Goal: Task Accomplishment & Management: Use online tool/utility

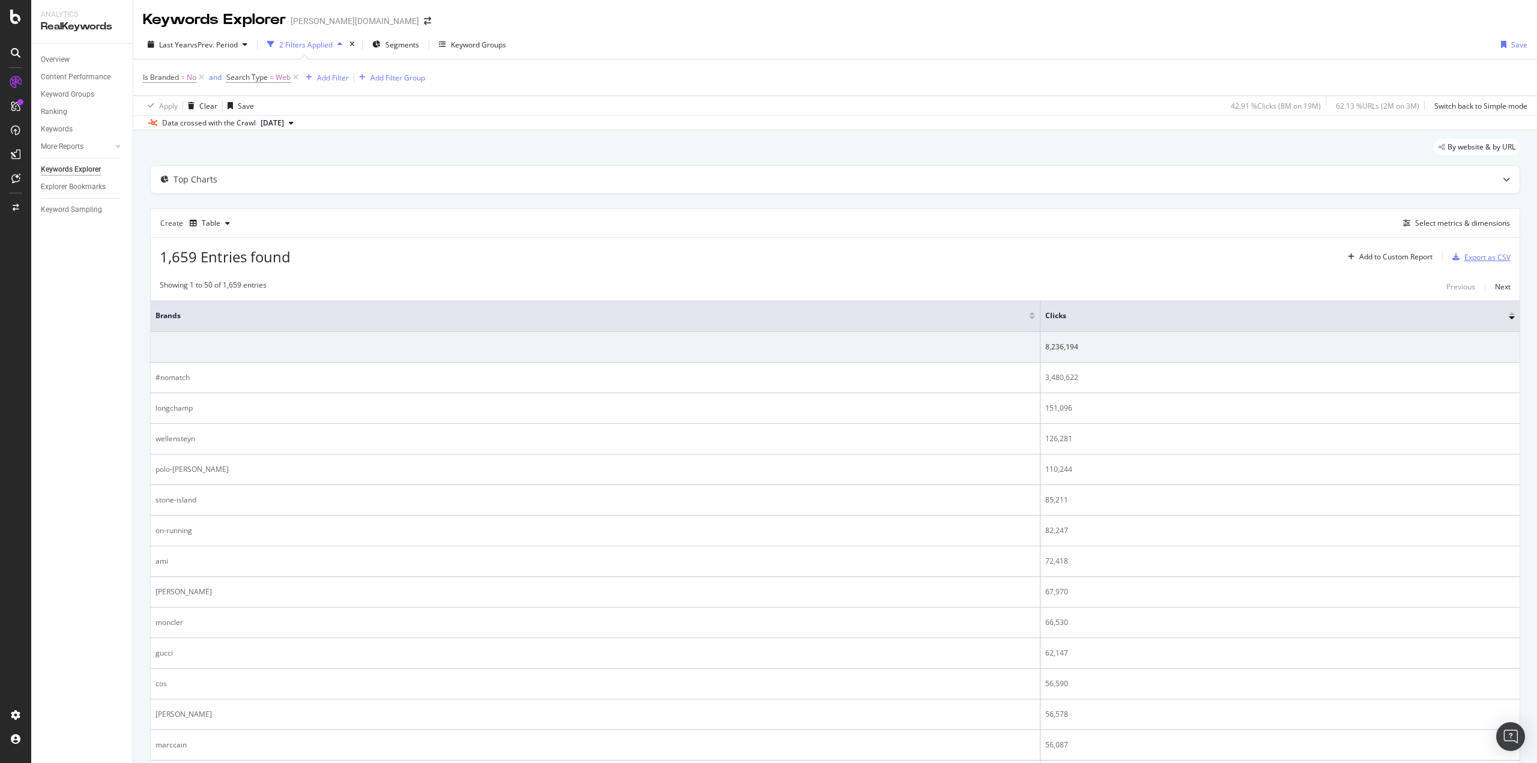
click at [1471, 257] on div "Export as CSV" at bounding box center [1487, 257] width 46 height 10
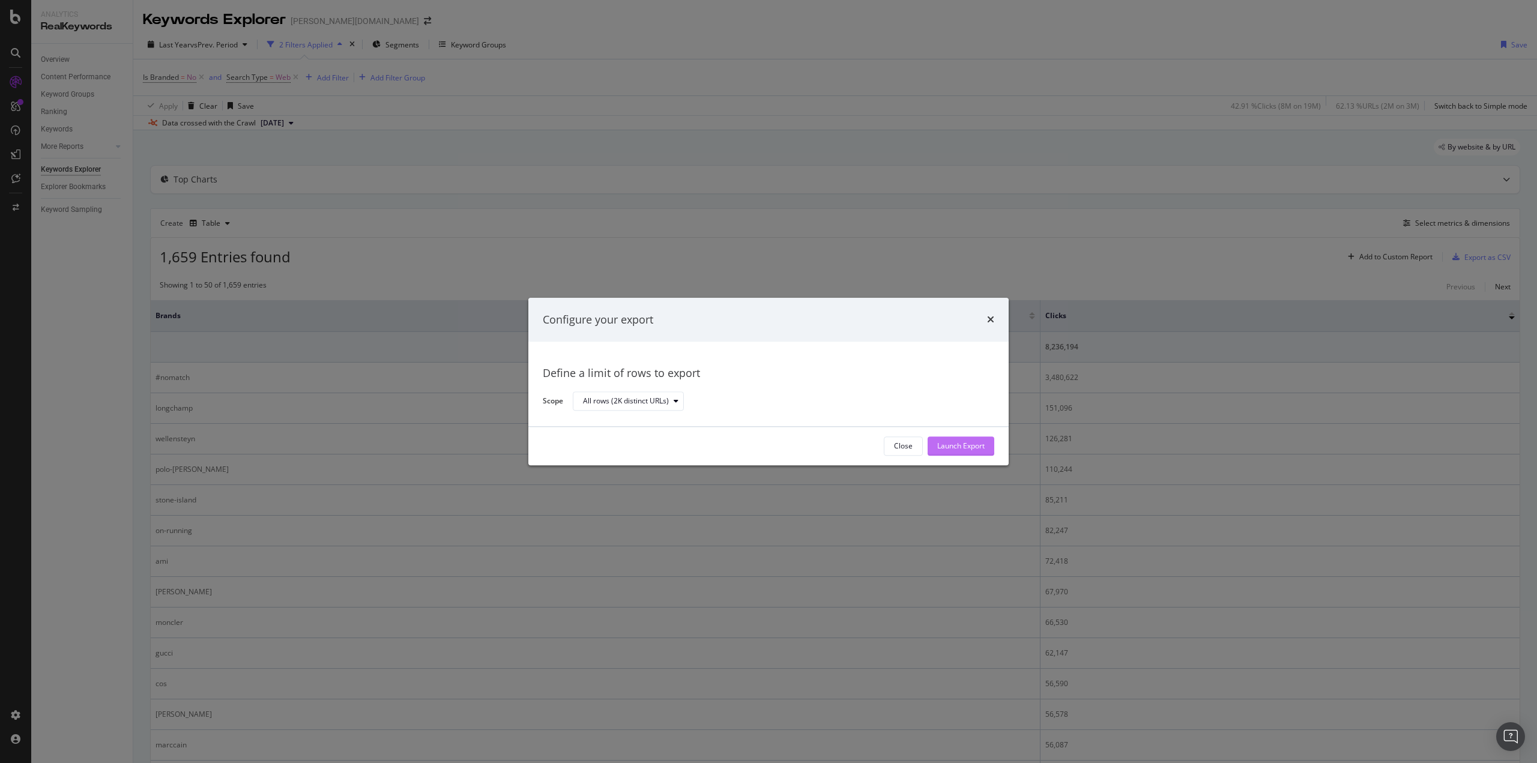
click at [946, 442] on div "Launch Export" at bounding box center [960, 446] width 47 height 10
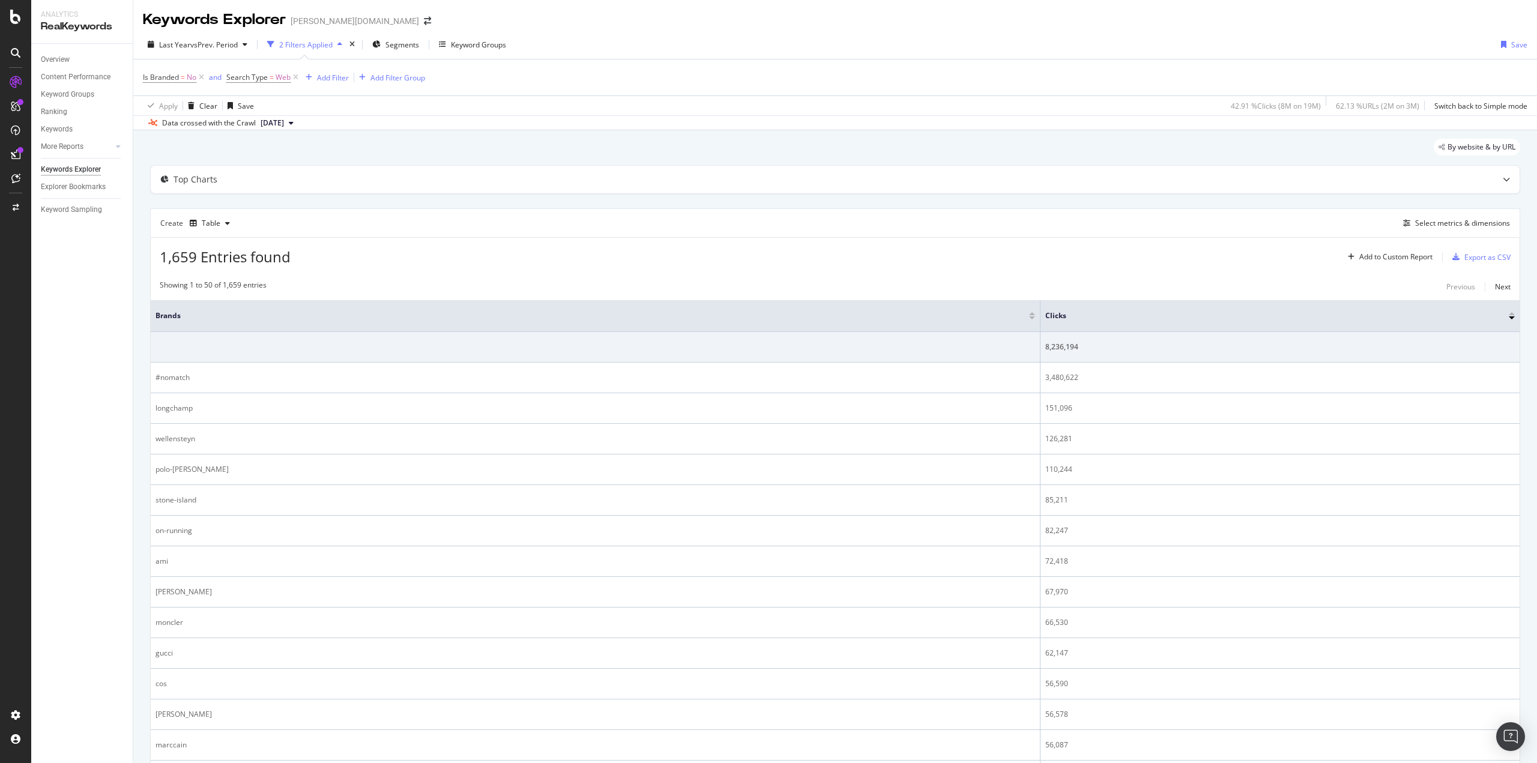
click at [373, 144] on div "By website & by URL" at bounding box center [835, 152] width 1370 height 26
click at [327, 82] on div "Add Filter" at bounding box center [333, 78] width 32 height 10
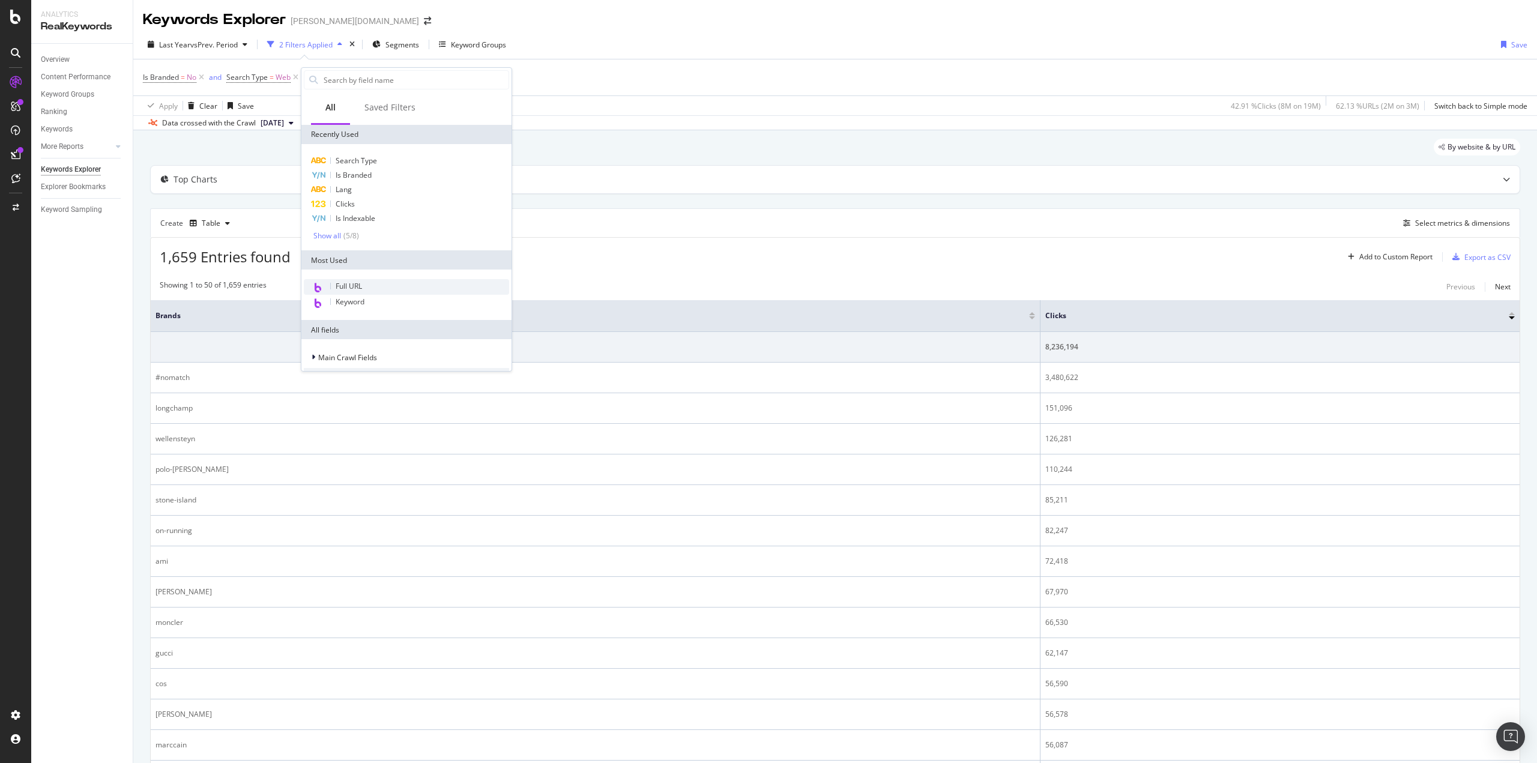
click at [367, 280] on div "Full URL" at bounding box center [406, 287] width 205 height 16
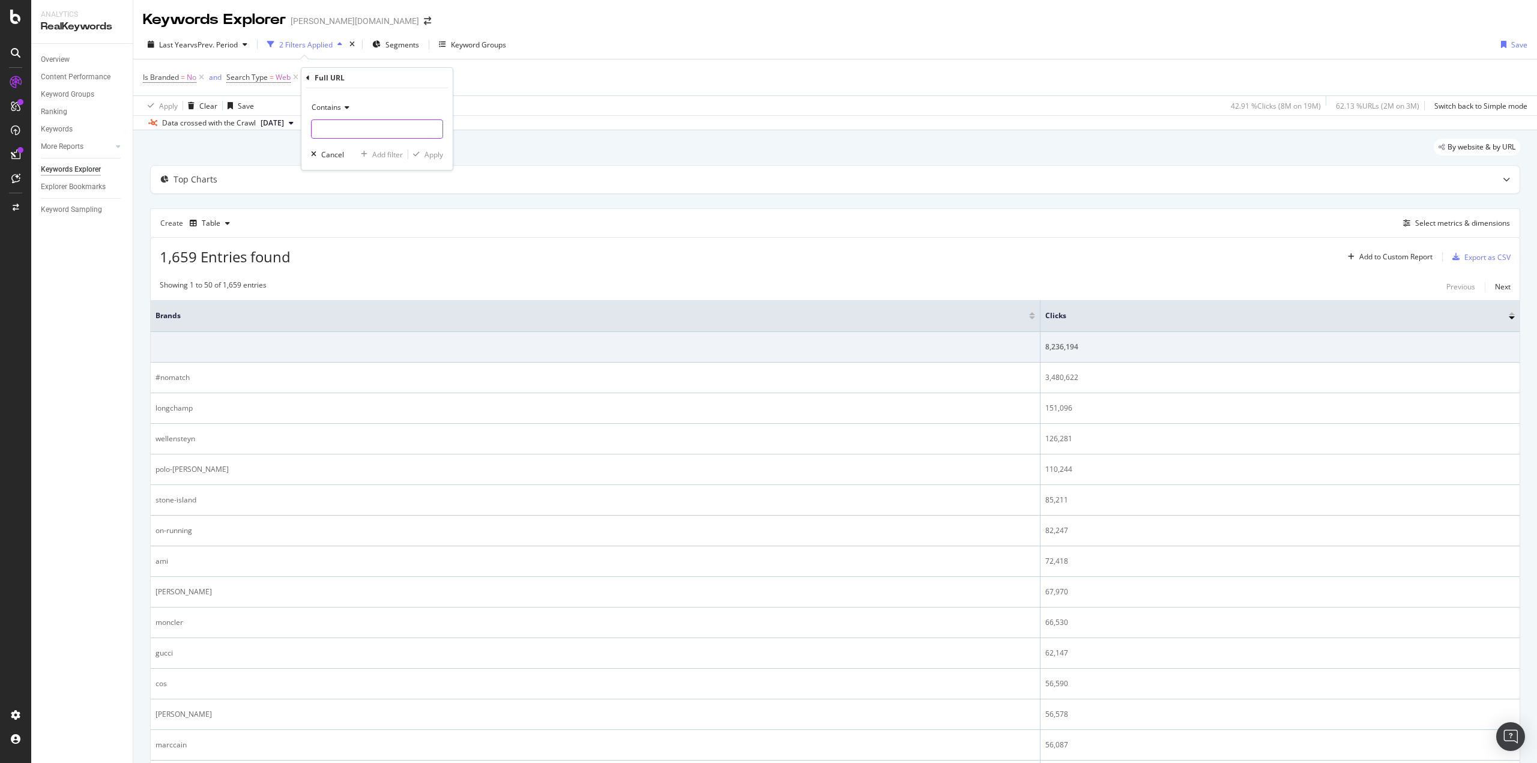
click at [345, 124] on input "text" at bounding box center [377, 128] width 131 height 19
type input "/de/[PERSON_NAME]/"
click at [434, 158] on div "Apply" at bounding box center [434, 155] width 19 height 10
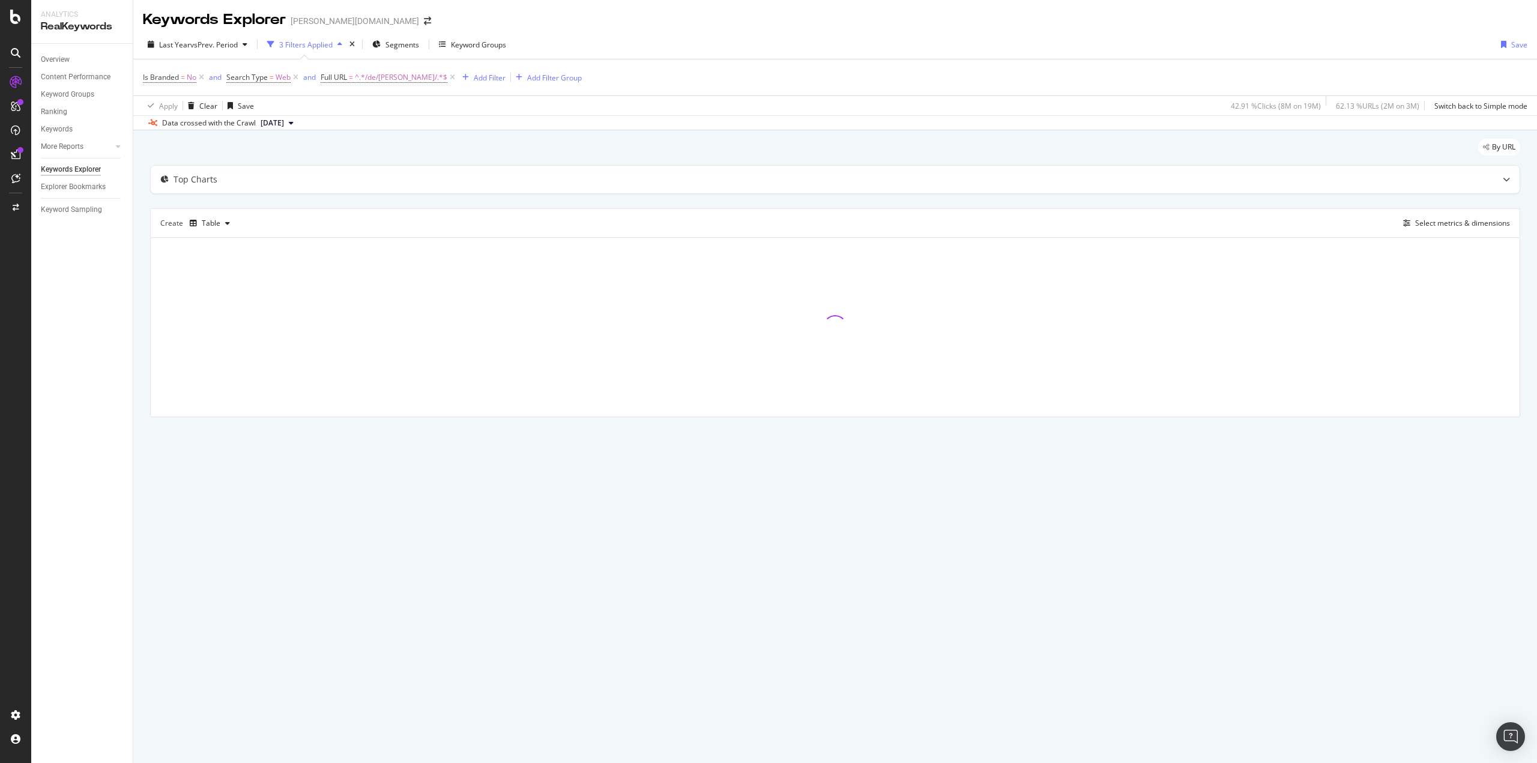
click at [141, 196] on div "By URL Top Charts Create Table Select metrics & dimensions" at bounding box center [835, 294] width 1404 height 329
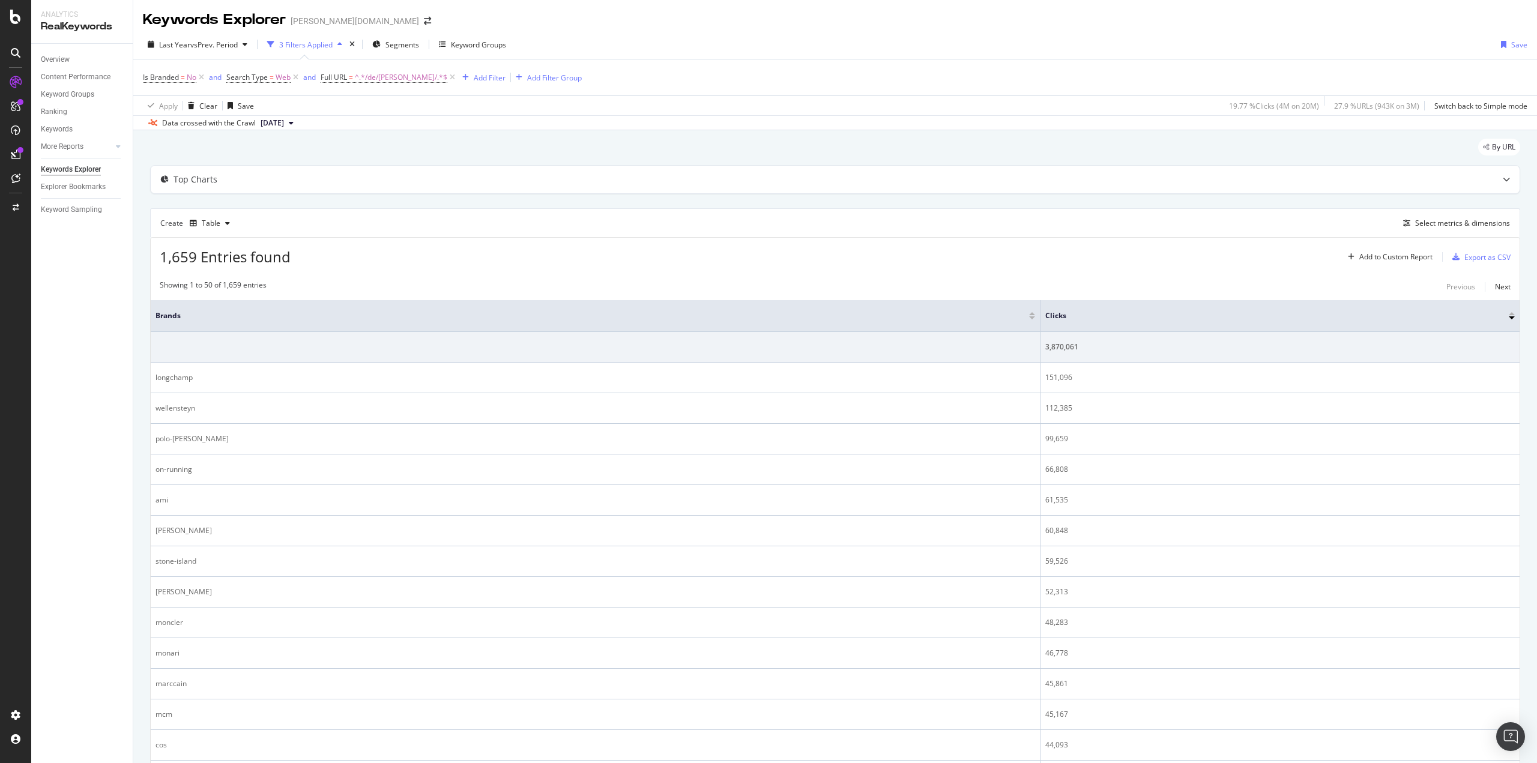
click at [1486, 259] on div "Export as CSV" at bounding box center [1487, 257] width 46 height 10
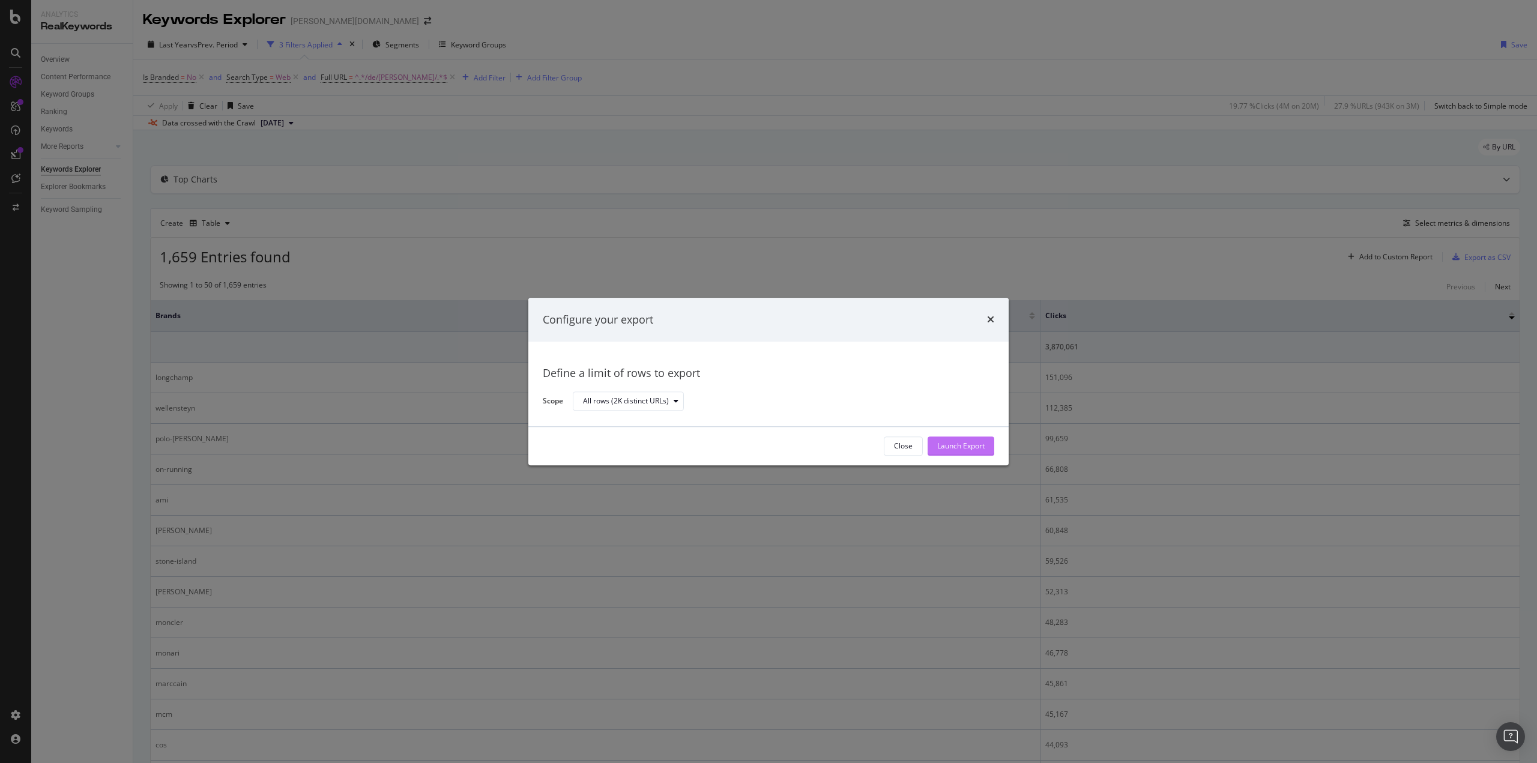
click at [976, 446] on div "Launch Export" at bounding box center [960, 446] width 47 height 10
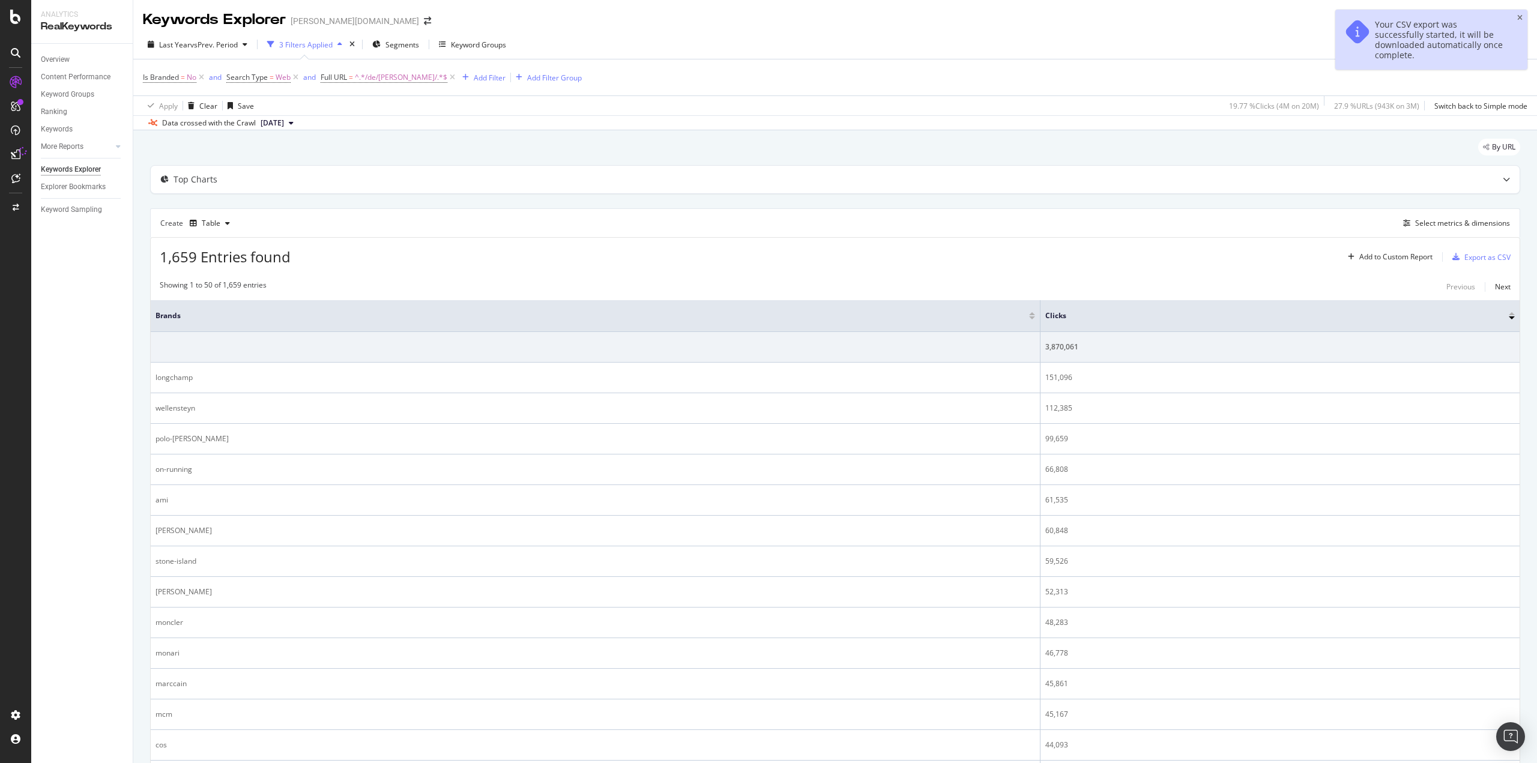
click at [1447, 228] on div "Select metrics & dimensions" at bounding box center [1462, 223] width 95 height 10
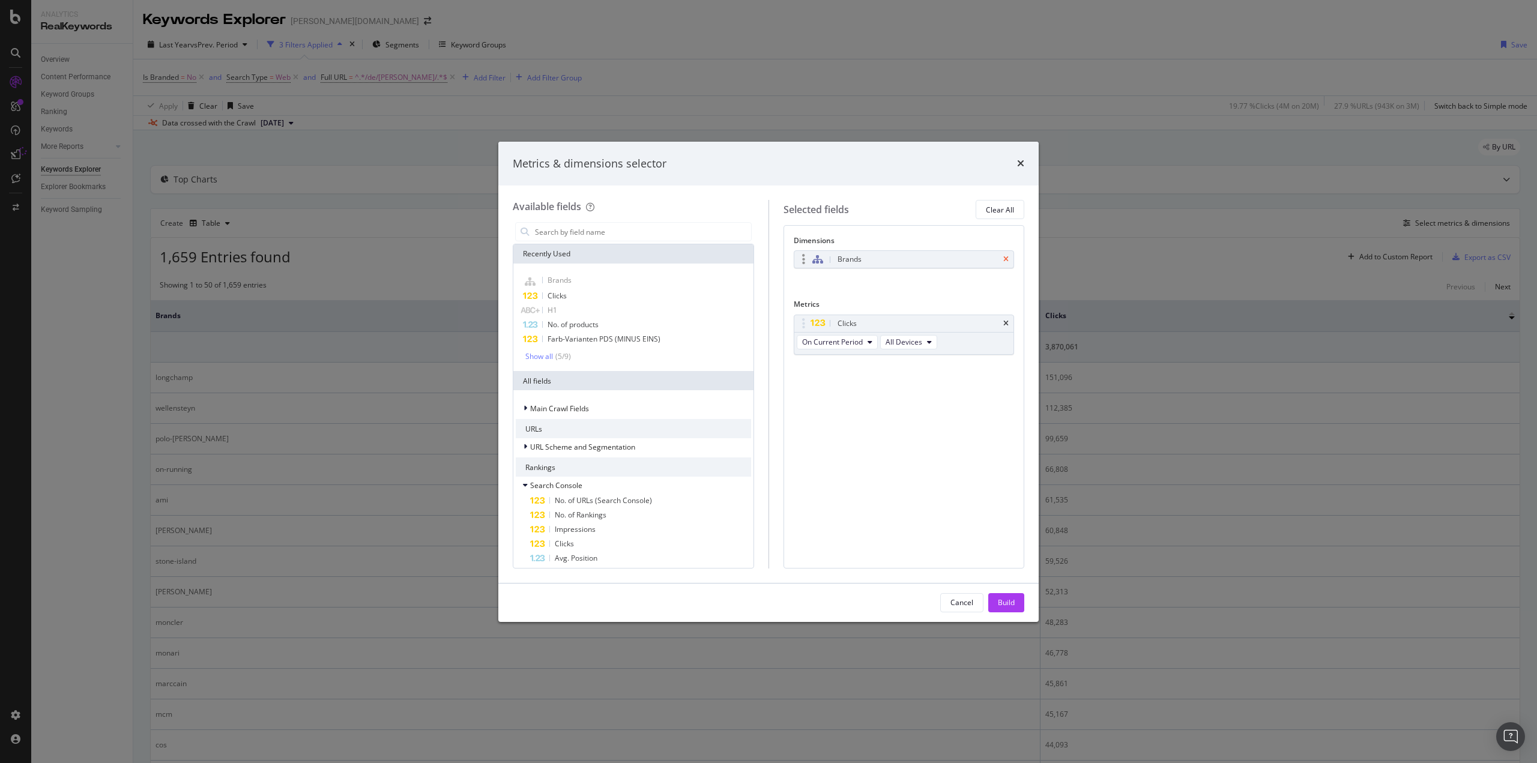
click at [1006, 256] on icon "times" at bounding box center [1005, 259] width 5 height 7
click at [588, 237] on input "modal" at bounding box center [642, 232] width 217 height 18
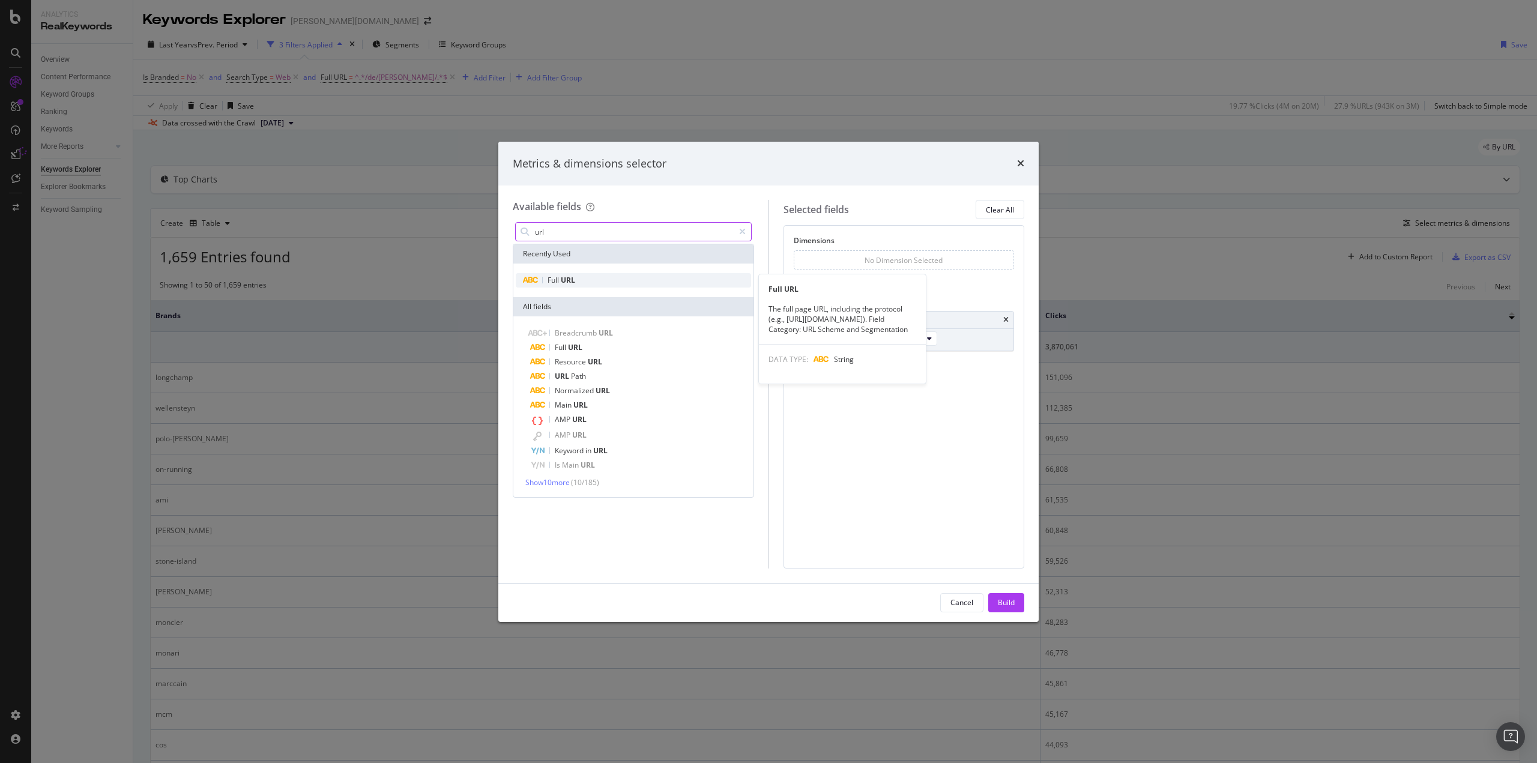
type input "url"
click at [573, 276] on span "URL" at bounding box center [568, 280] width 14 height 10
click at [1015, 602] on button "Build" at bounding box center [1006, 602] width 36 height 19
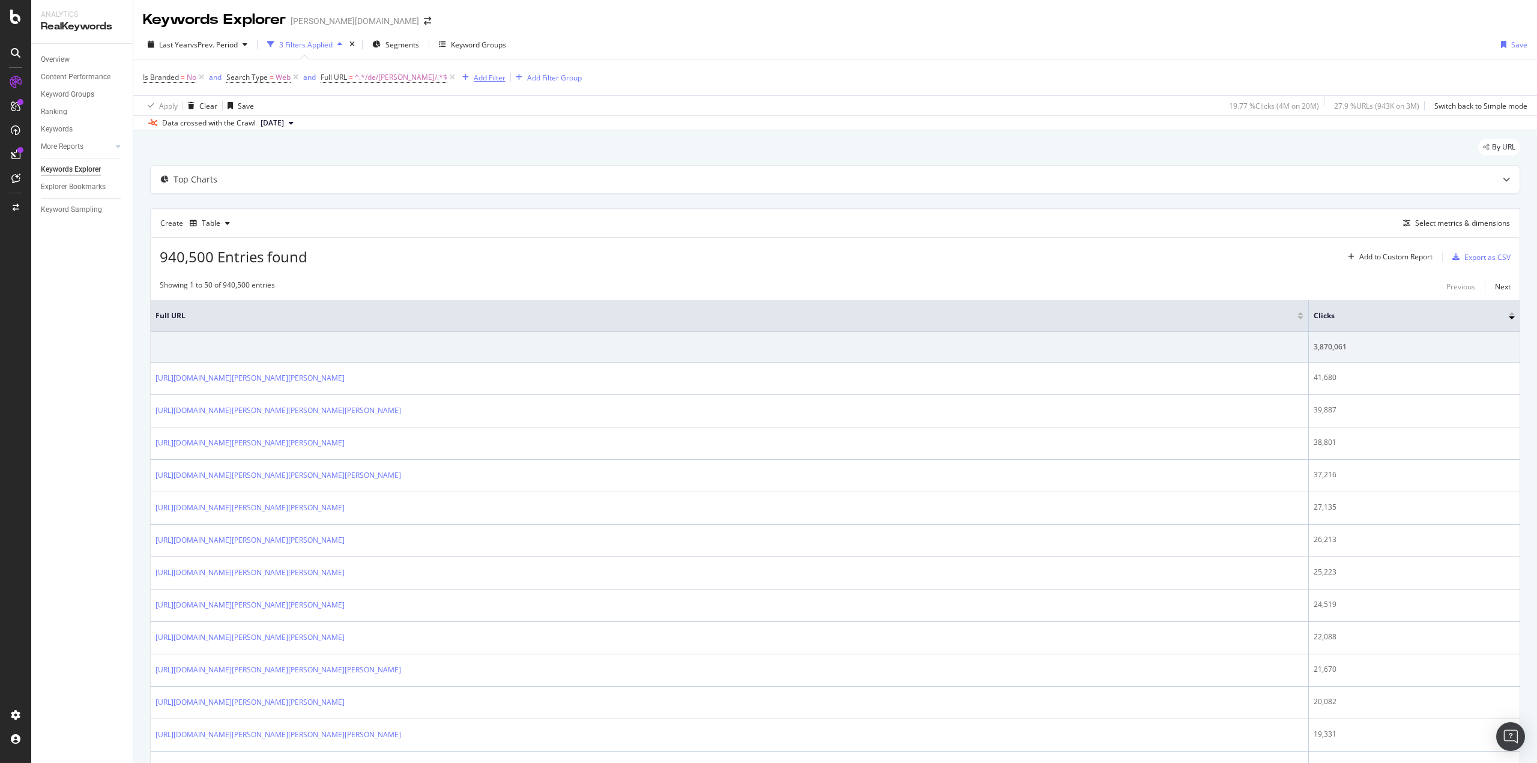
click at [474, 75] on div "Add Filter" at bounding box center [490, 78] width 32 height 10
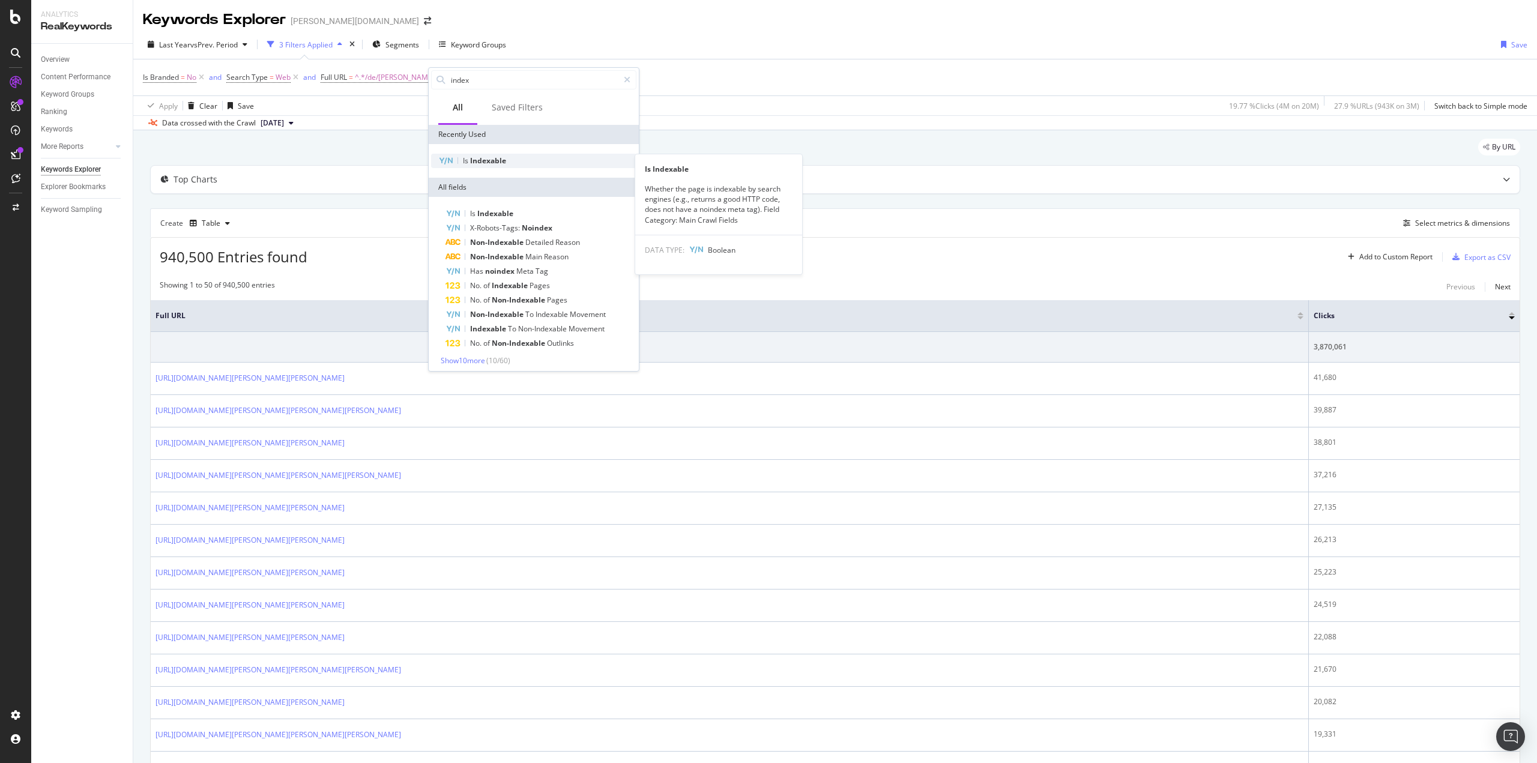
type input "index"
click at [502, 155] on div "Is Indexable" at bounding box center [533, 161] width 205 height 14
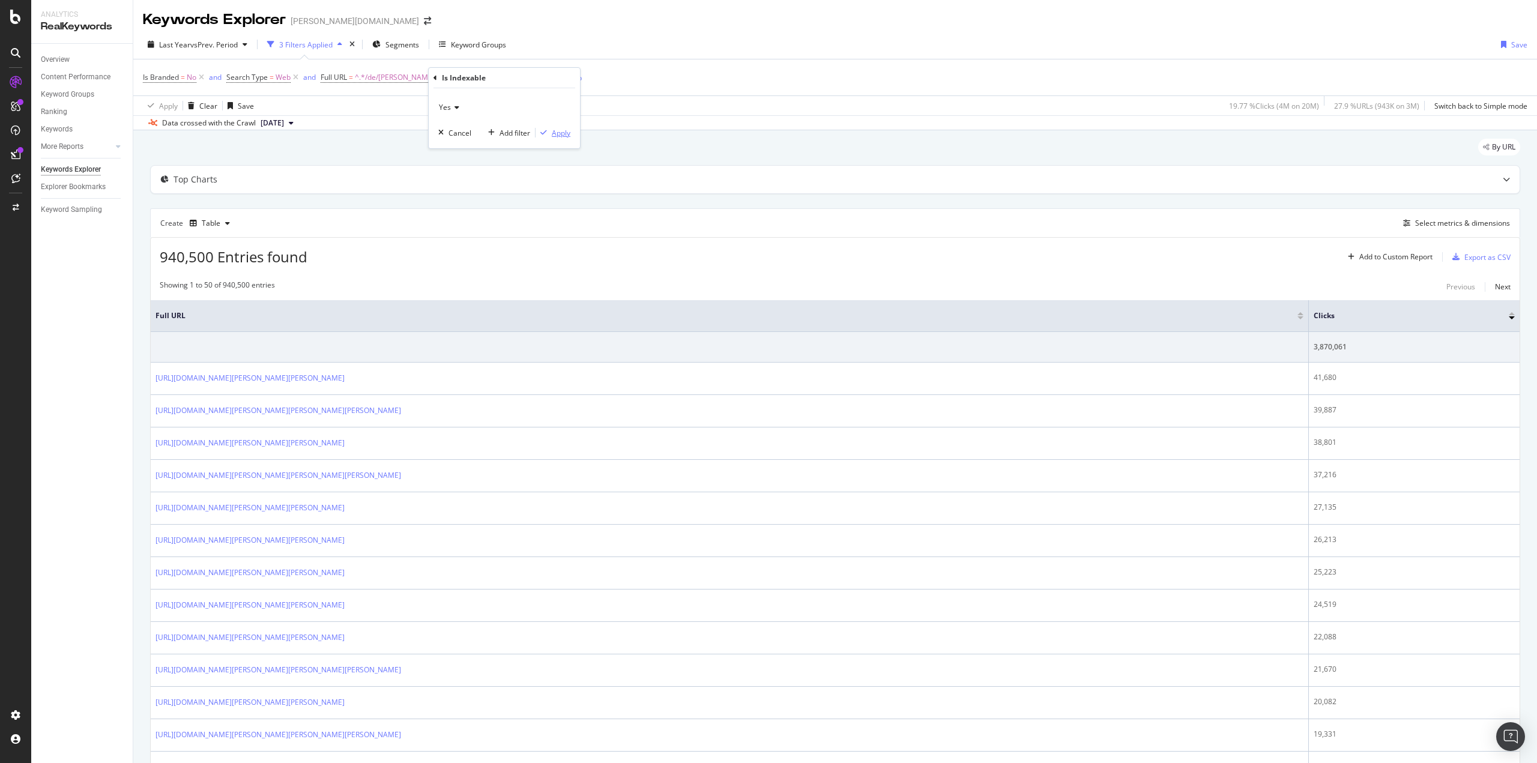
click at [567, 133] on div "Apply" at bounding box center [561, 133] width 19 height 10
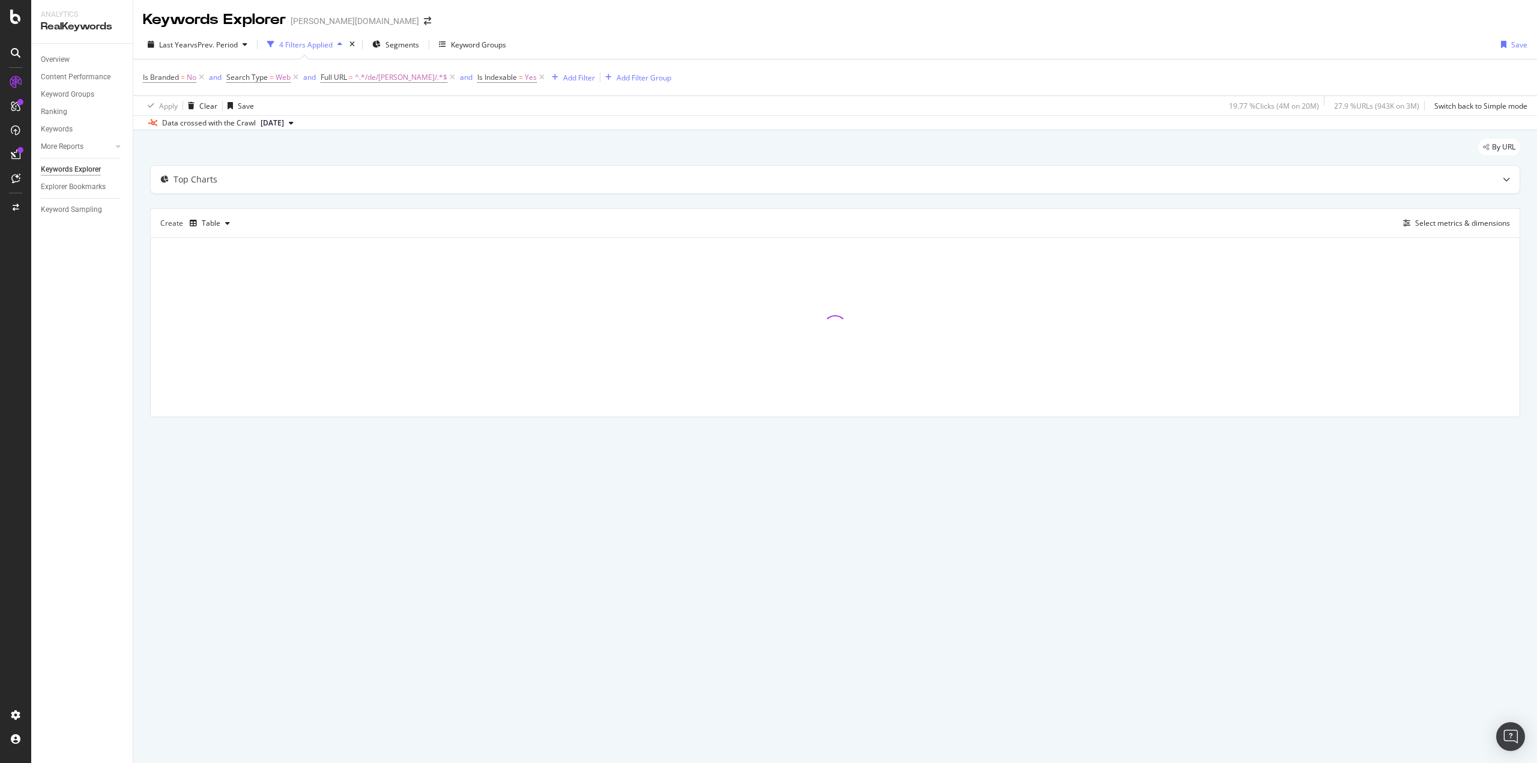
click at [336, 147] on div "By URL" at bounding box center [835, 152] width 1370 height 26
click at [464, 144] on div "By URL" at bounding box center [835, 152] width 1370 height 26
click at [461, 139] on div "By URL" at bounding box center [835, 152] width 1370 height 26
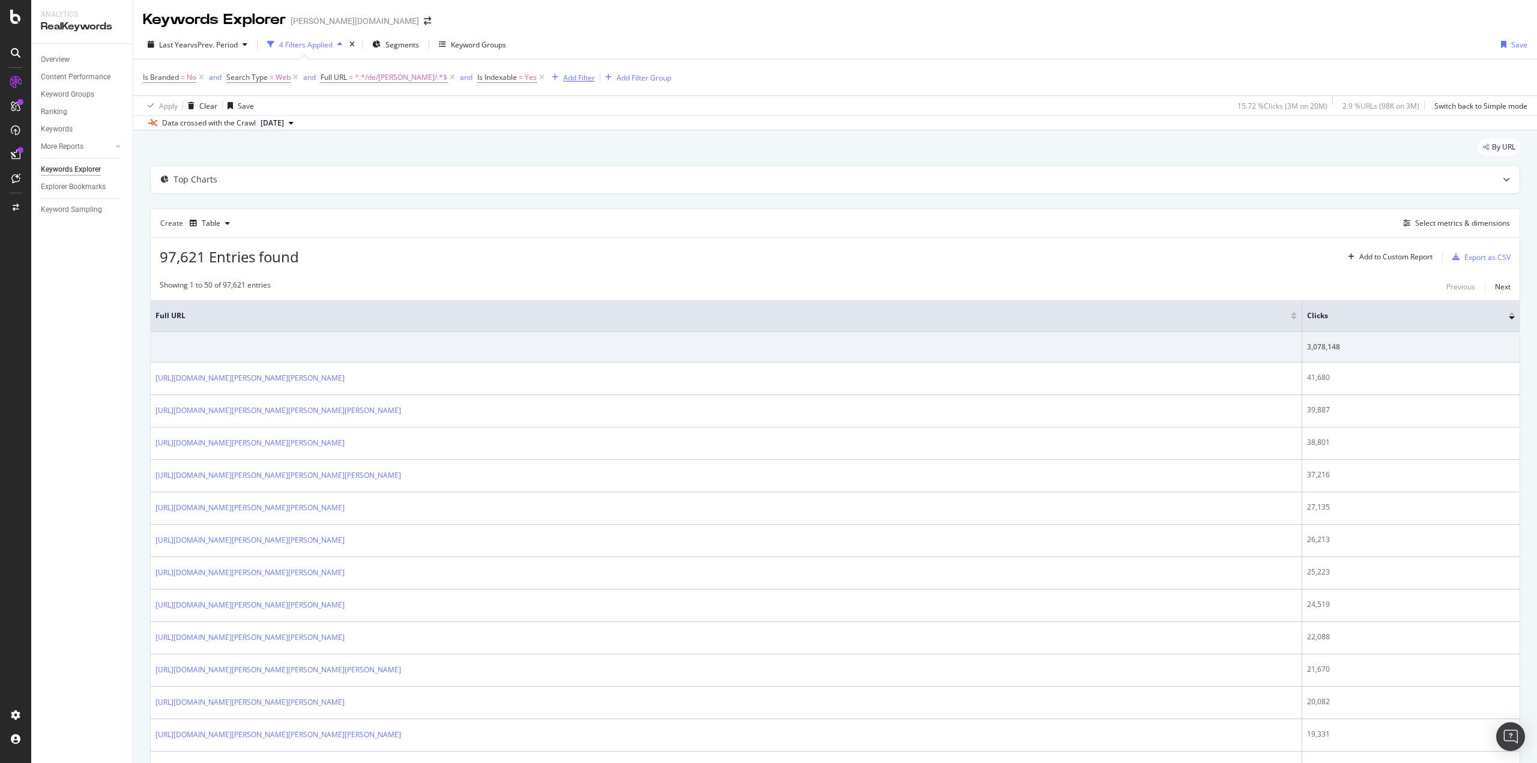
click at [563, 82] on div "Add Filter" at bounding box center [579, 78] width 32 height 10
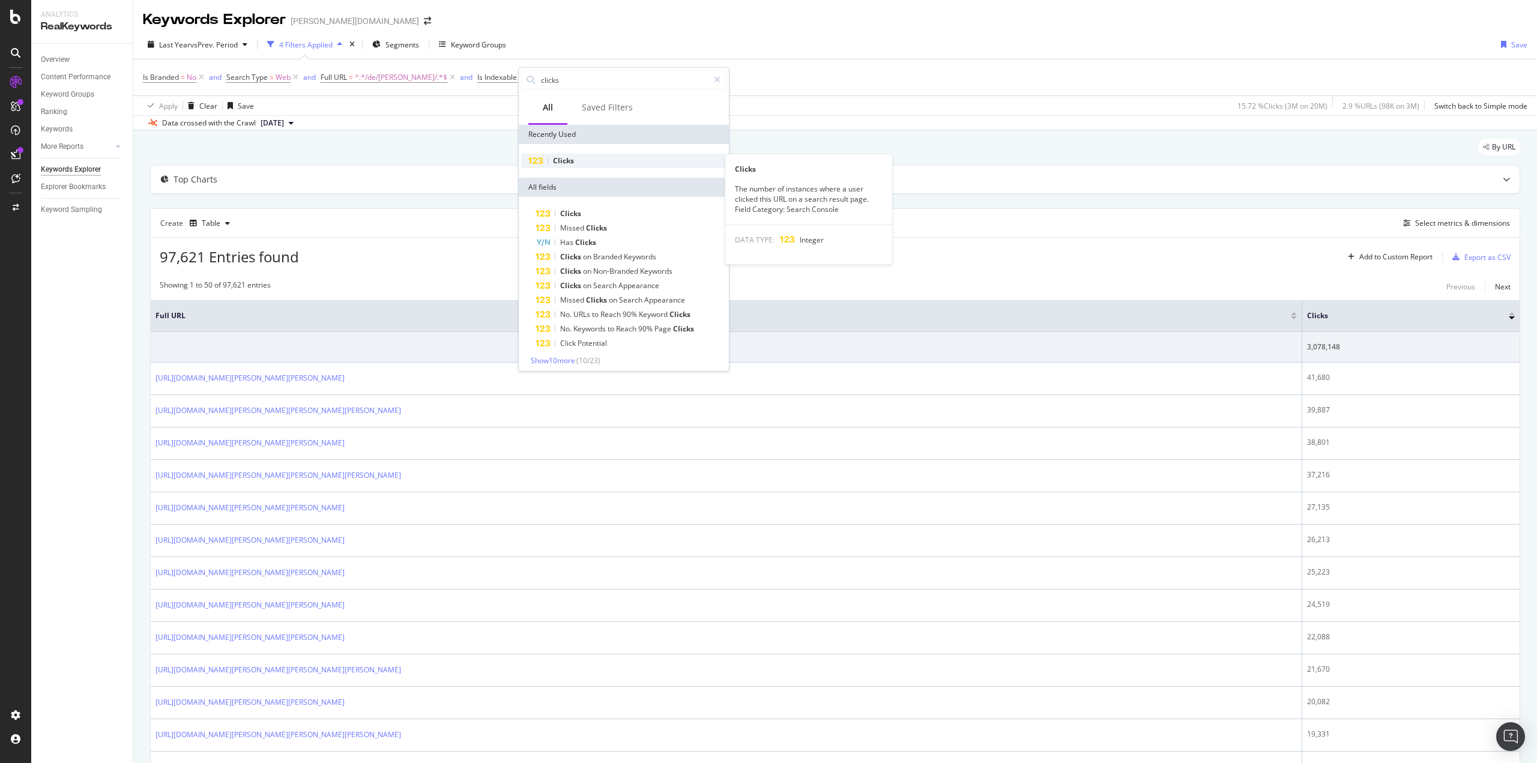
type input "clicks"
click at [590, 160] on div "Clicks" at bounding box center [623, 161] width 205 height 14
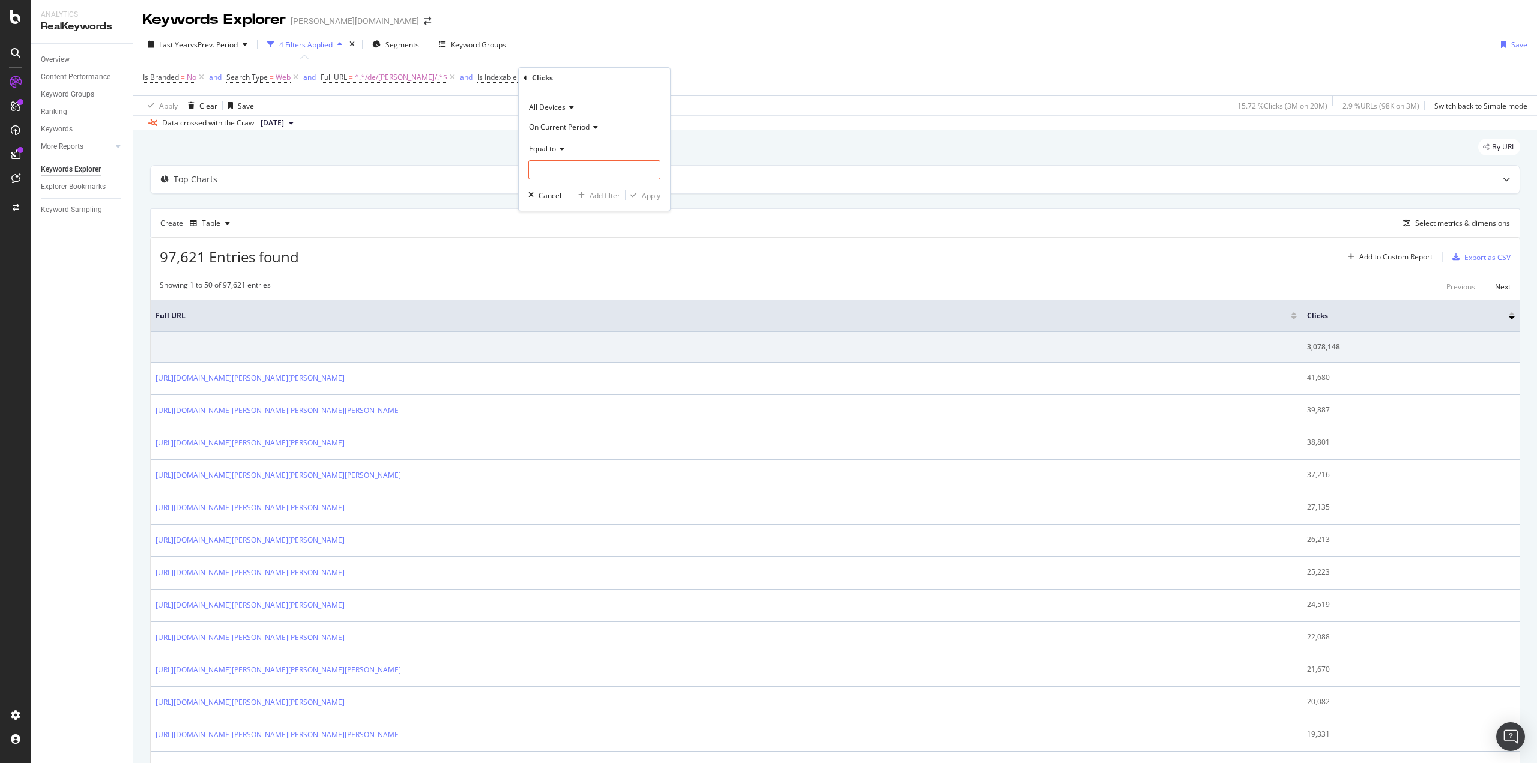
click at [555, 147] on span "Equal to" at bounding box center [542, 149] width 27 height 10
click at [576, 253] on span "Greater than or equal to" at bounding box center [574, 251] width 81 height 10
click at [559, 177] on input "number" at bounding box center [594, 169] width 132 height 19
type input "1"
click at [642, 198] on div "Apply" at bounding box center [651, 195] width 19 height 10
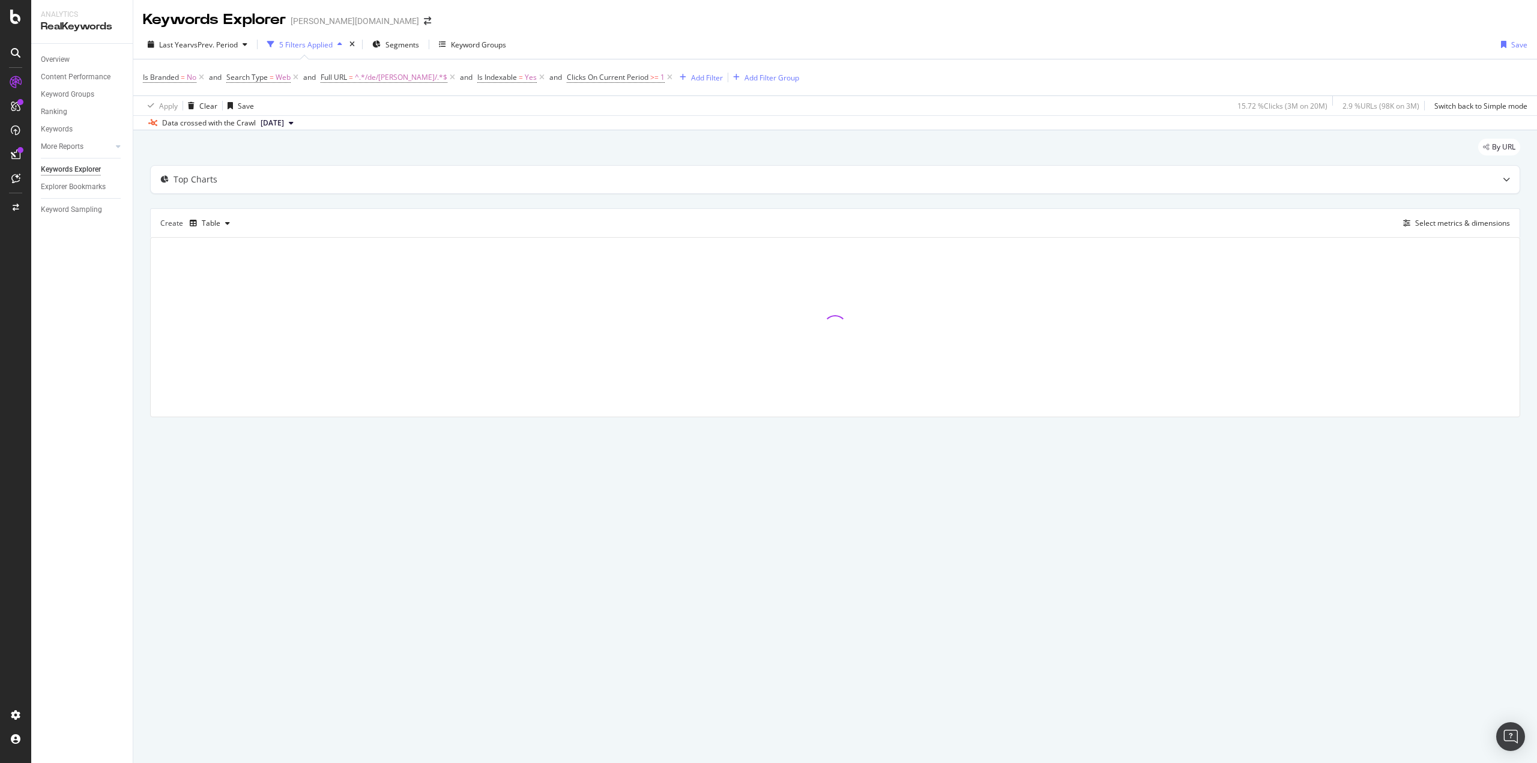
click at [144, 207] on div "By URL Top Charts Create Table Select metrics & dimensions" at bounding box center [835, 294] width 1404 height 329
click at [144, 201] on div "By URL Top Charts Create Table Select metrics & dimensions" at bounding box center [835, 294] width 1404 height 329
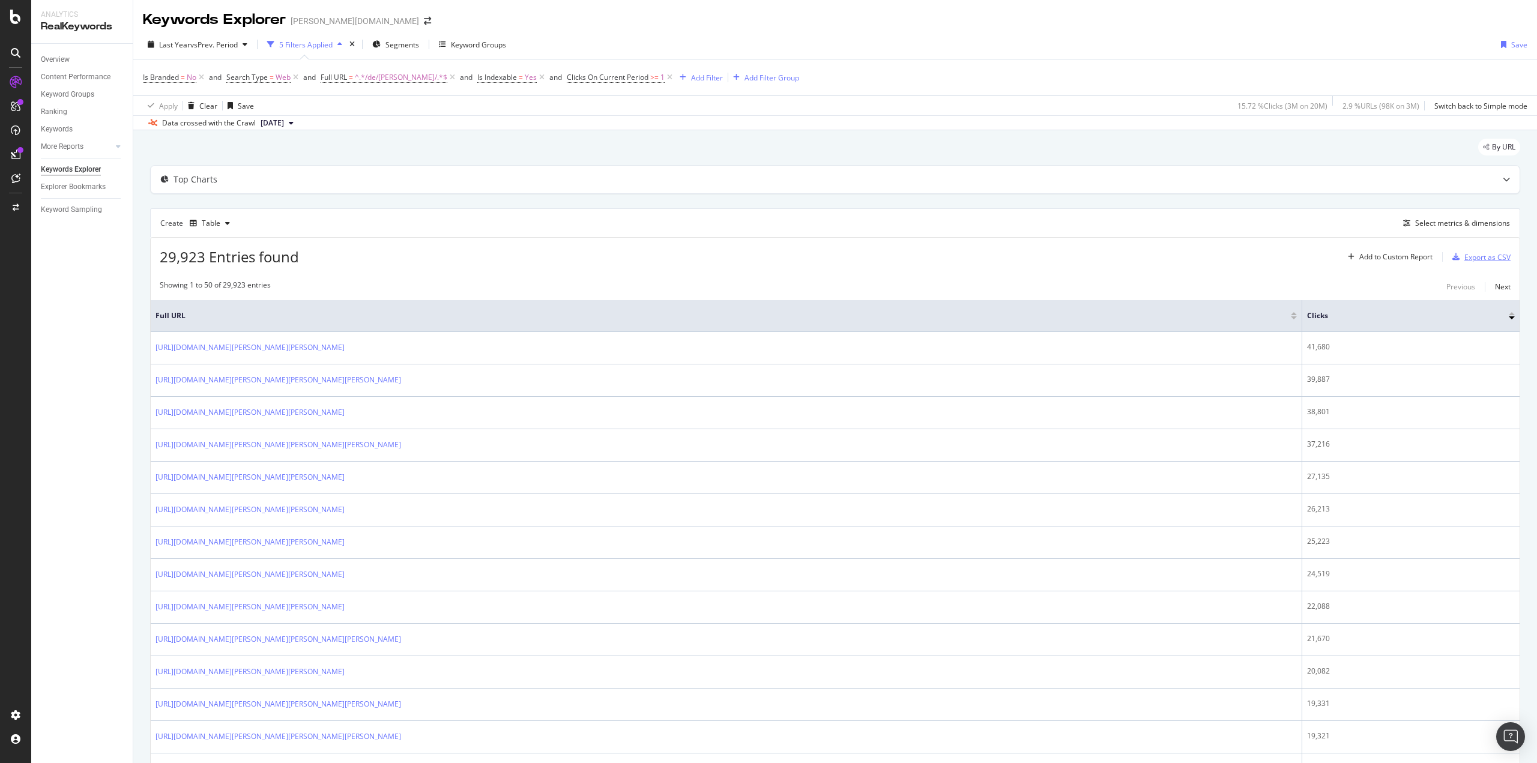
click at [1470, 258] on div "Export as CSV" at bounding box center [1487, 257] width 46 height 10
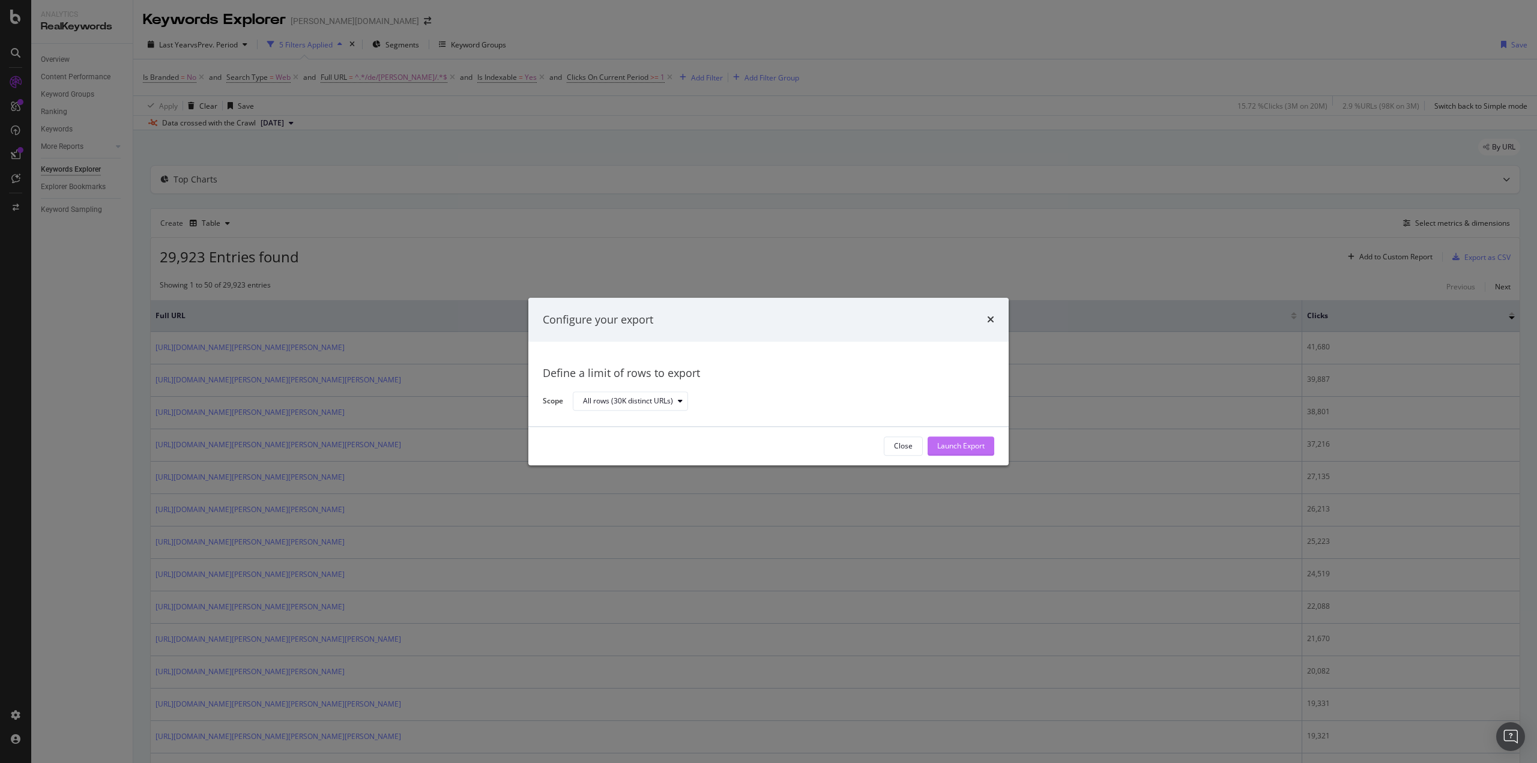
click at [965, 449] on div "Launch Export" at bounding box center [960, 446] width 47 height 10
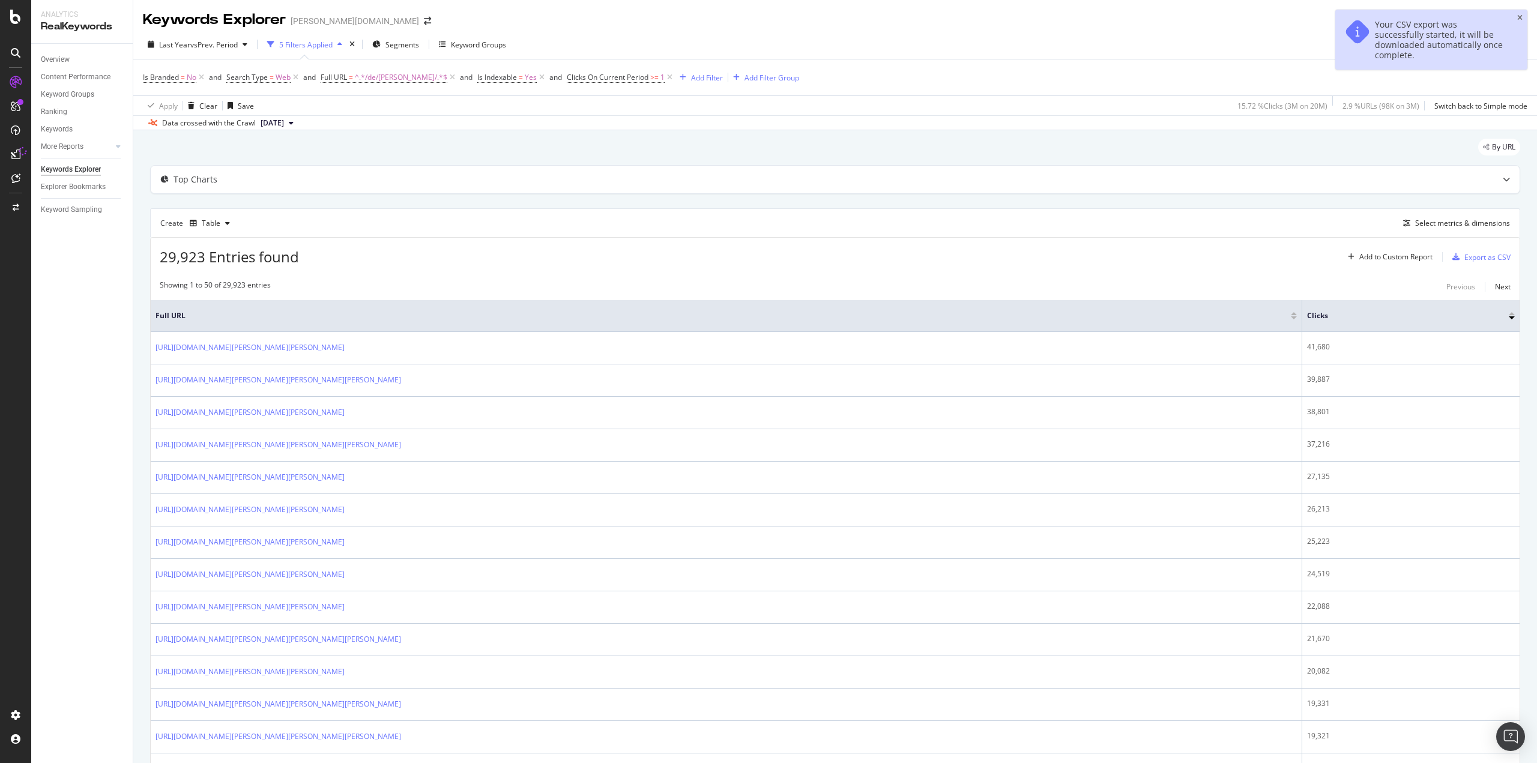
click at [82, 423] on div "Overview Content Performance Keyword Groups Ranking Keywords More Reports Count…" at bounding box center [81, 403] width 101 height 719
